Goal: Task Accomplishment & Management: Manage account settings

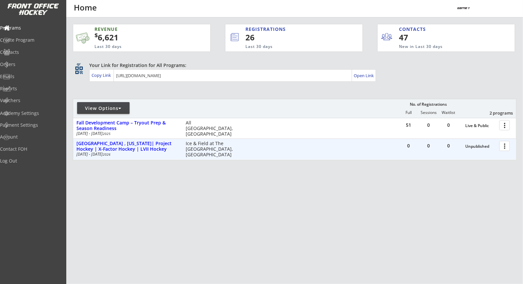
click at [504, 149] on div at bounding box center [505, 145] width 11 height 11
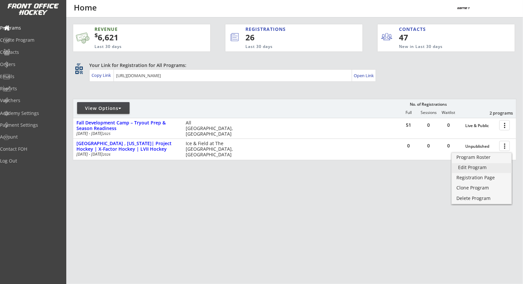
click at [493, 169] on div "Edit Program" at bounding box center [482, 167] width 47 height 5
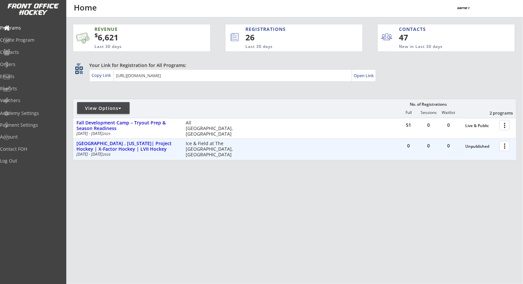
click at [502, 144] on div at bounding box center [505, 145] width 11 height 11
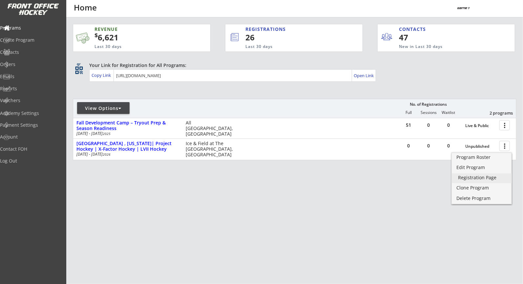
click at [481, 175] on div "Registration Page" at bounding box center [482, 177] width 47 height 5
click at [482, 166] on div "Edit Program" at bounding box center [482, 167] width 47 height 5
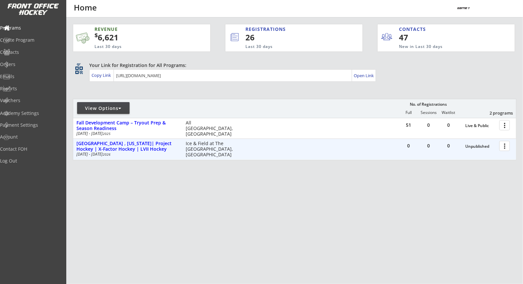
click at [506, 147] on div at bounding box center [505, 145] width 11 height 11
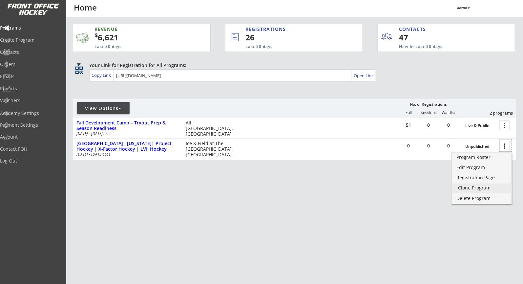
click at [486, 186] on div "Clone Program" at bounding box center [482, 188] width 47 height 5
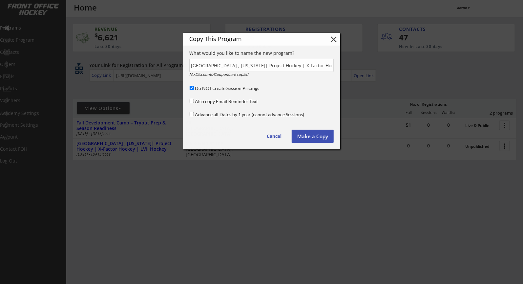
scroll to position [0, 7]
click at [247, 67] on input "input" at bounding box center [261, 65] width 144 height 13
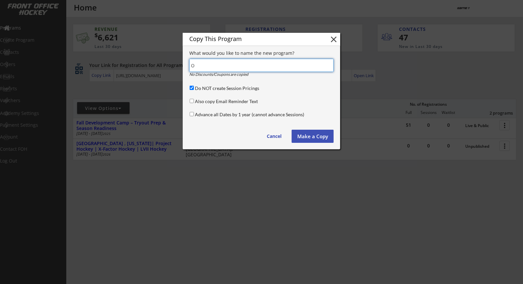
scroll to position [0, 0]
type input "OKC"
click at [191, 87] on input "Do NOT create Session Pricings" at bounding box center [192, 88] width 4 height 4
checkbox input "false"
click at [305, 136] on button "Make a Copy" at bounding box center [313, 136] width 42 height 13
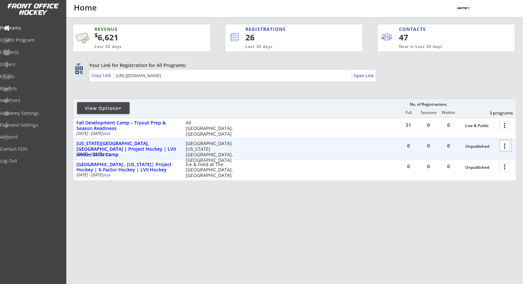
click at [511, 145] on div at bounding box center [505, 145] width 11 height 11
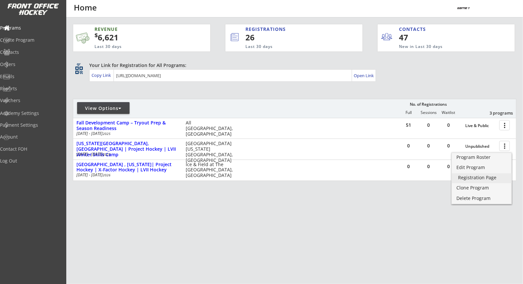
click at [476, 176] on div "Registration Page" at bounding box center [482, 177] width 47 height 5
click at [480, 166] on div "Edit Program" at bounding box center [482, 167] width 47 height 5
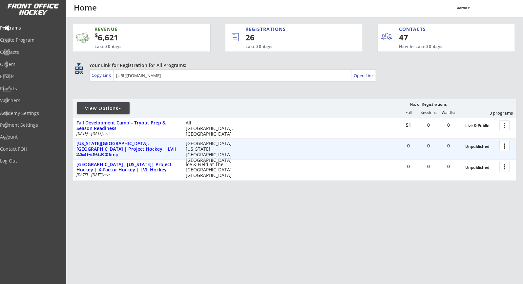
click at [506, 146] on div at bounding box center [505, 145] width 11 height 11
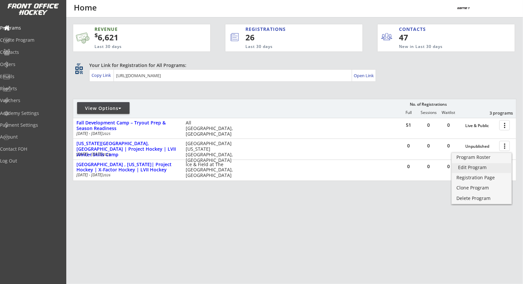
click at [457, 164] on link "Edit Program" at bounding box center [482, 168] width 60 height 10
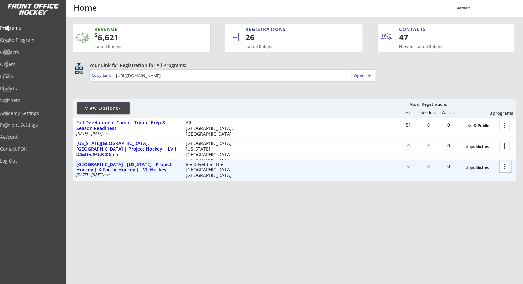
click at [506, 168] on div at bounding box center [505, 166] width 11 height 11
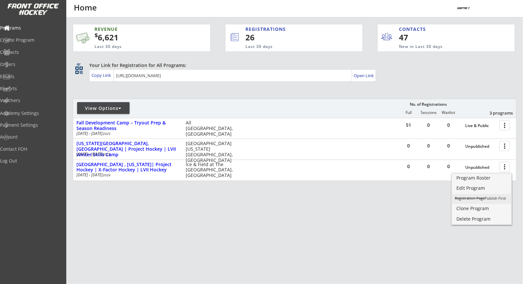
click at [494, 198] on div "Registration Page Publish First" at bounding box center [482, 198] width 54 height 4
click at [358, 209] on div "REVENUE $ 6,621 Last 30 days REGISTRATIONS 26 Last 30 days CONTACTS 47 New in L…" at bounding box center [295, 133] width 444 height 232
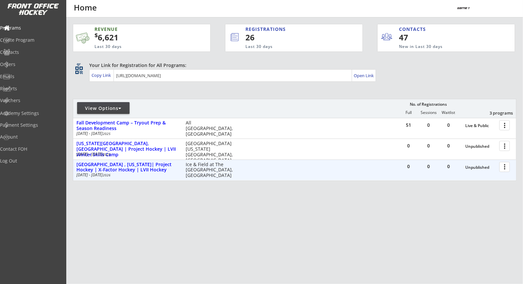
click at [506, 164] on div at bounding box center [505, 166] width 11 height 11
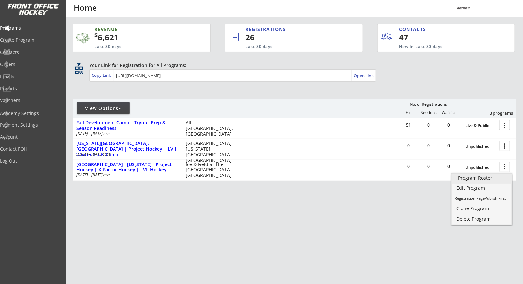
click at [491, 176] on div "Program Roster" at bounding box center [482, 178] width 47 height 5
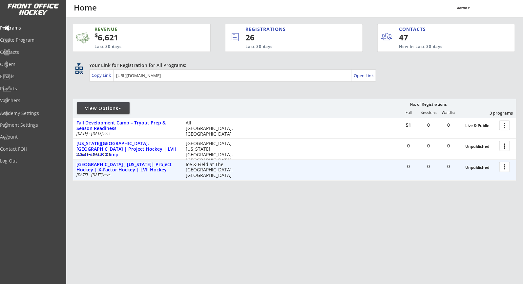
click at [508, 165] on div at bounding box center [505, 166] width 11 height 11
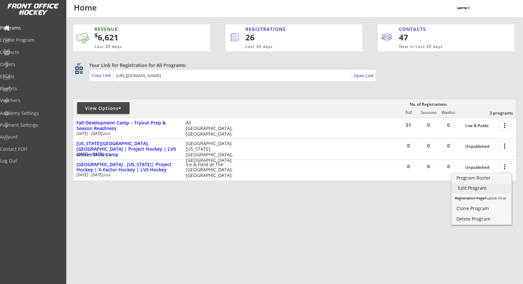
click at [483, 188] on div "Edit Program" at bounding box center [482, 188] width 47 height 5
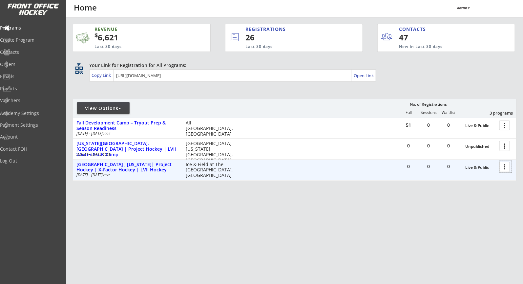
click at [503, 166] on div at bounding box center [505, 166] width 11 height 11
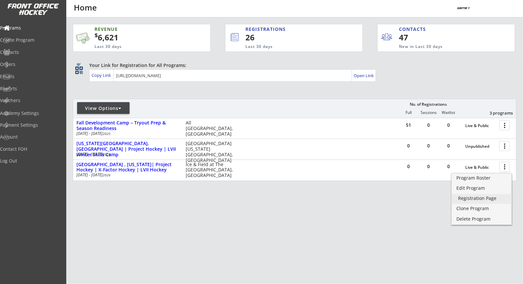
click at [476, 197] on div "Registration Page" at bounding box center [482, 198] width 47 height 5
